Goal: Information Seeking & Learning: Check status

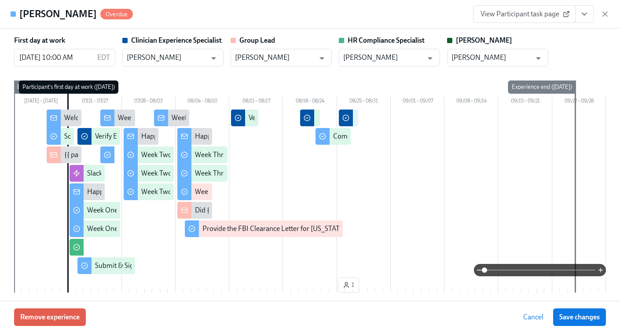
scroll to position [120, 0]
click at [605, 15] on icon "button" at bounding box center [605, 14] width 9 height 9
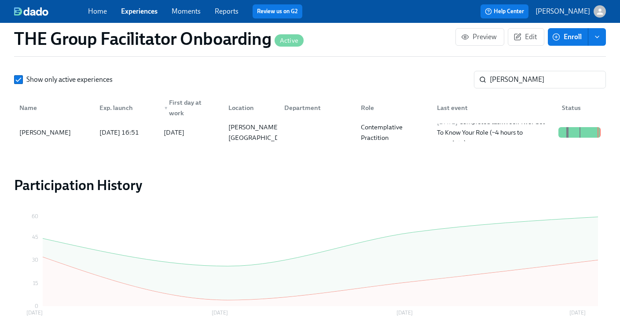
click at [129, 11] on link "Experiences" at bounding box center [139, 11] width 37 height 8
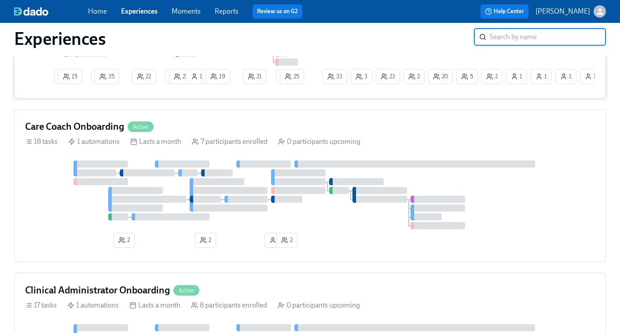
scroll to position [192, 0]
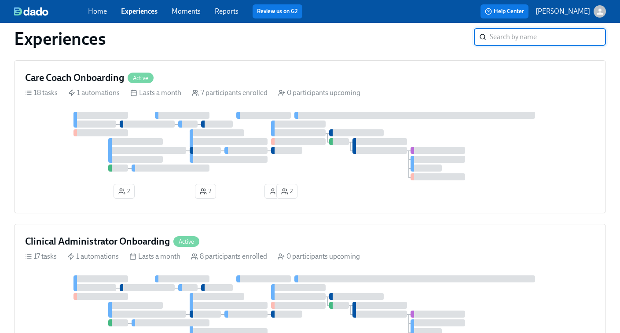
click at [372, 151] on div at bounding box center [380, 150] width 55 height 7
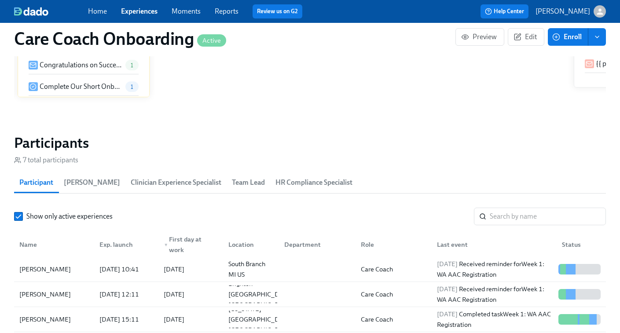
scroll to position [712, 0]
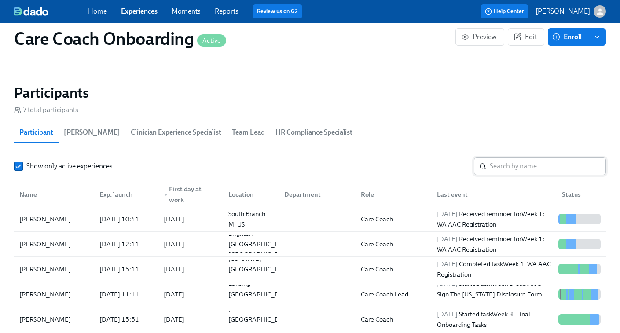
click at [501, 163] on input "search" at bounding box center [548, 167] width 116 height 18
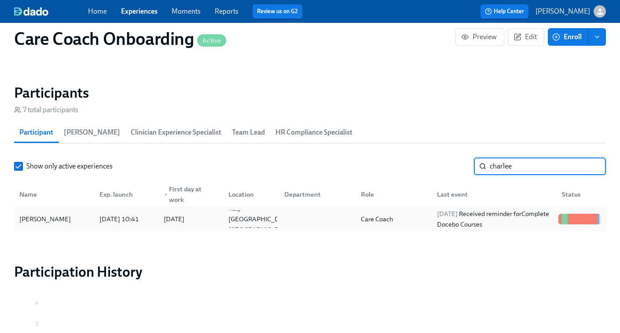
click at [437, 217] on span "2025/08/26" at bounding box center [447, 214] width 21 height 8
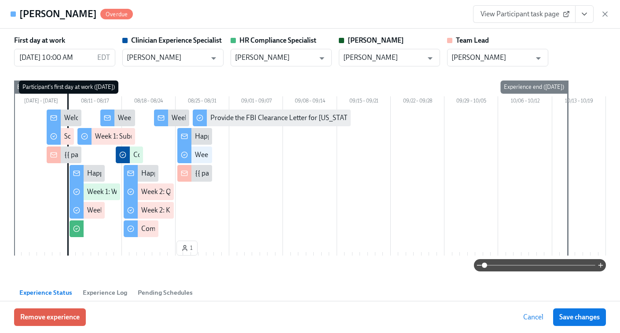
click at [518, 15] on span "View Participant task page" at bounding box center [525, 14] width 88 height 9
click at [606, 11] on icon "button" at bounding box center [605, 14] width 9 height 9
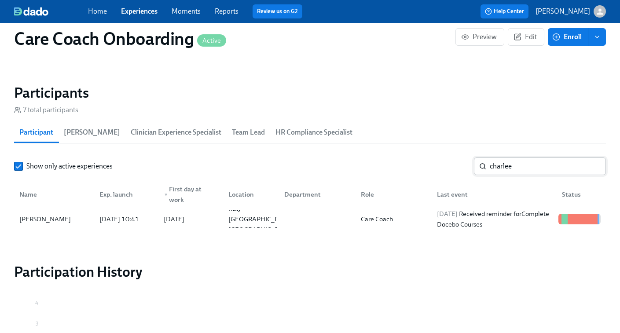
click at [509, 169] on input "charlee" at bounding box center [548, 167] width 116 height 18
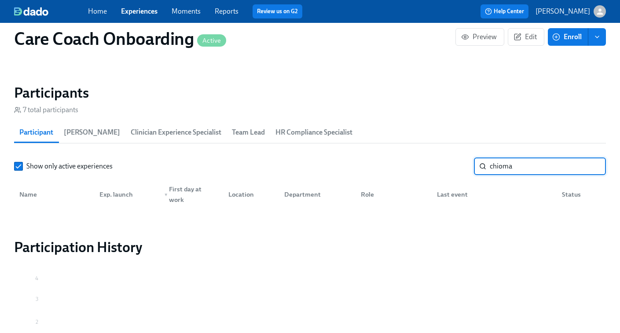
type input "chioma"
click at [176, 13] on link "Moments" at bounding box center [186, 11] width 29 height 8
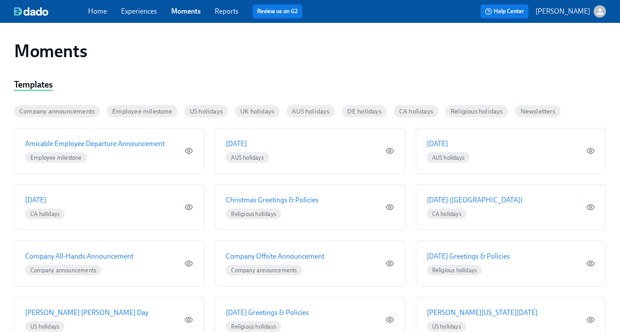
click at [140, 15] on link "Experiences" at bounding box center [139, 11] width 36 height 8
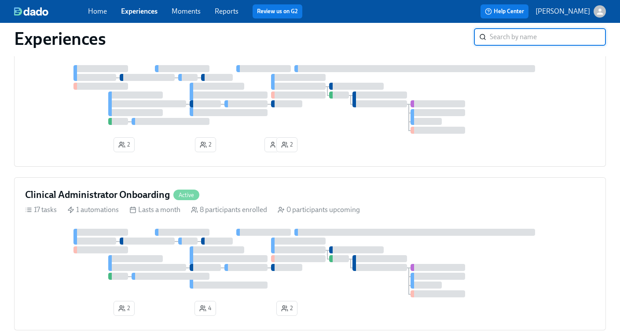
scroll to position [269, 0]
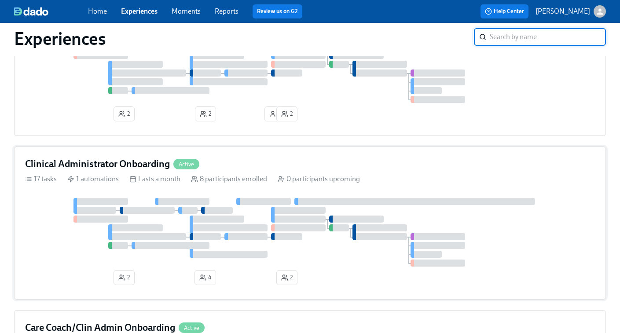
click at [278, 193] on div "Clinical Administrator Onboarding Active 17 tasks 1 automations Lasts a month 8…" at bounding box center [310, 223] width 592 height 153
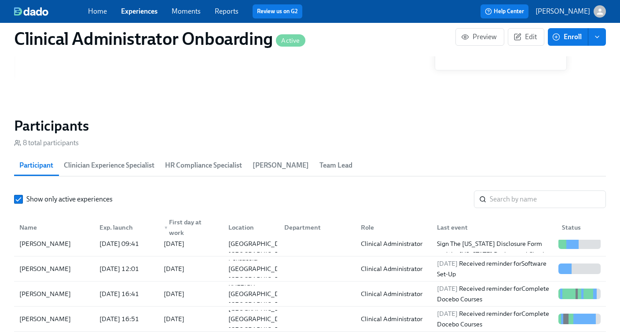
scroll to position [684, 0]
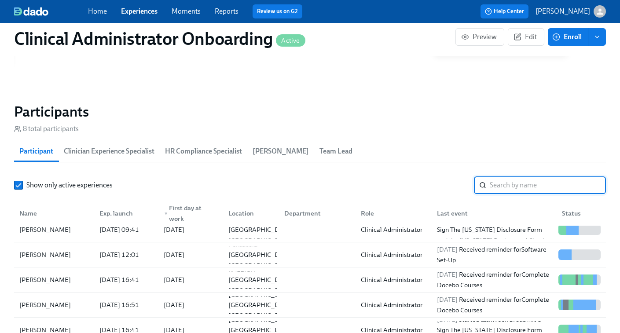
click at [507, 186] on input "search" at bounding box center [548, 186] width 116 height 18
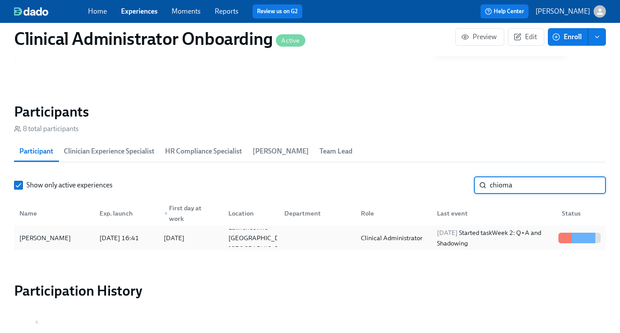
type input "chioma"
click at [411, 233] on div "Clinical Administrator" at bounding box center [391, 238] width 69 height 11
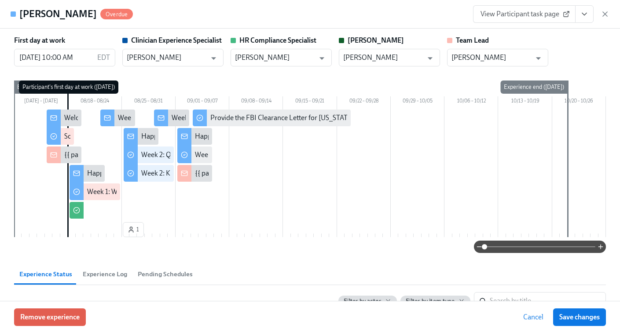
click at [544, 11] on span "View Participant task page" at bounding box center [525, 14] width 88 height 9
click at [610, 15] on div "Chioma Okafor Overdue View Participant task page" at bounding box center [310, 14] width 620 height 29
click at [608, 14] on icon "button" at bounding box center [605, 14] width 9 height 9
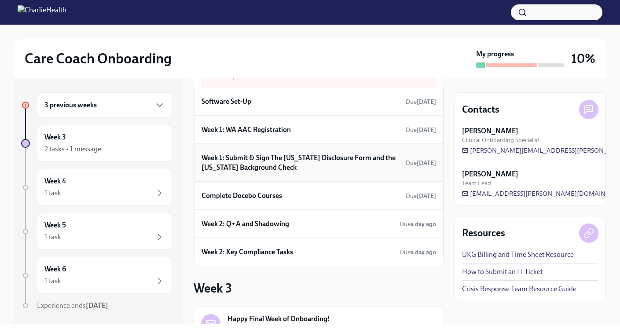
scroll to position [52, 0]
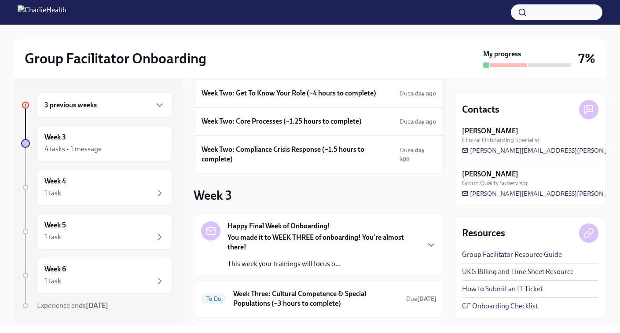
scroll to position [168, 0]
